Goal: Find specific page/section: Find specific page/section

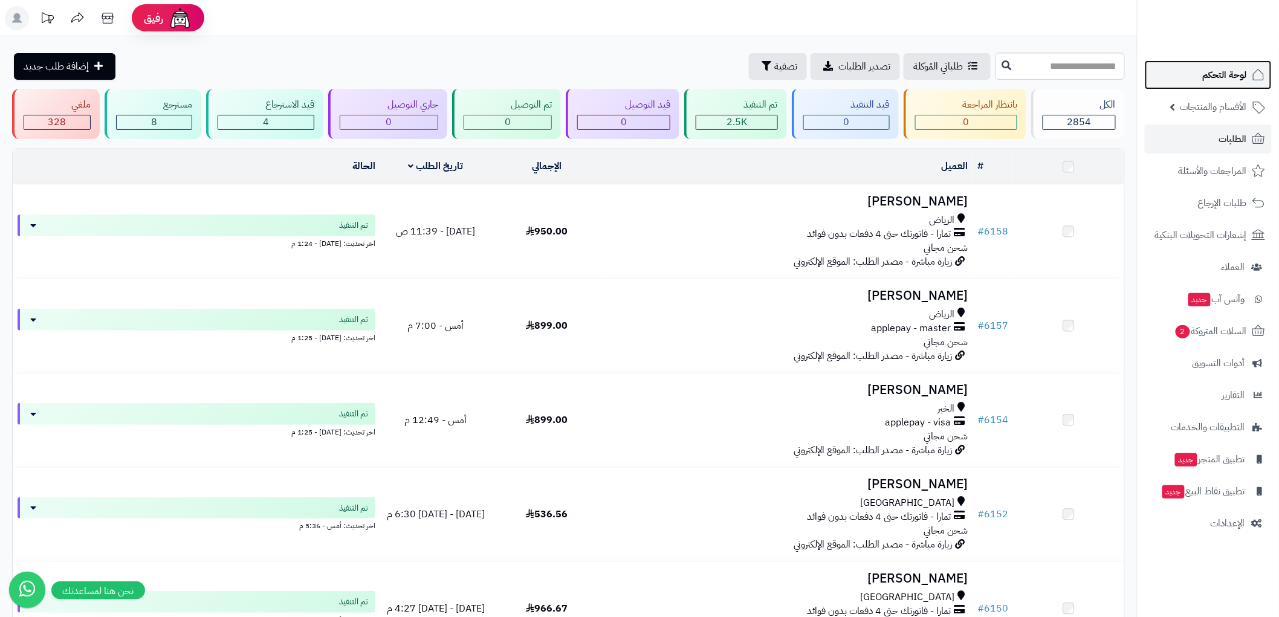
click at [1230, 74] on span "لوحة التحكم" at bounding box center [1224, 74] width 44 height 17
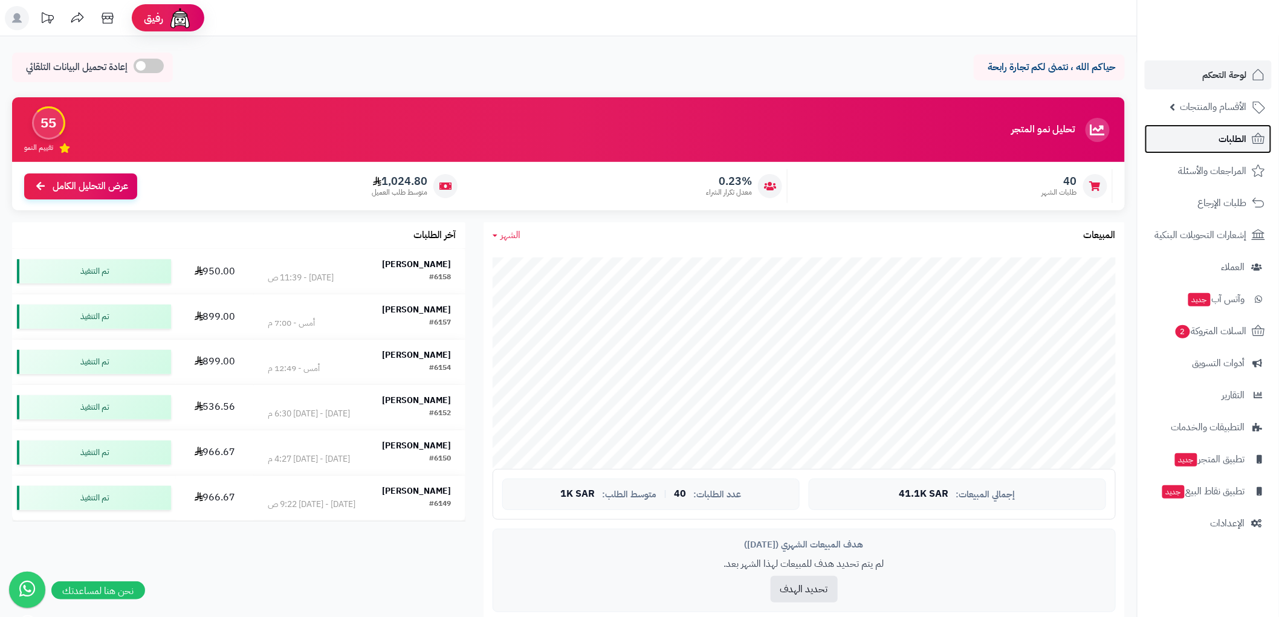
click at [1221, 134] on span "الطلبات" at bounding box center [1233, 139] width 28 height 17
